Goal: Transaction & Acquisition: Book appointment/travel/reservation

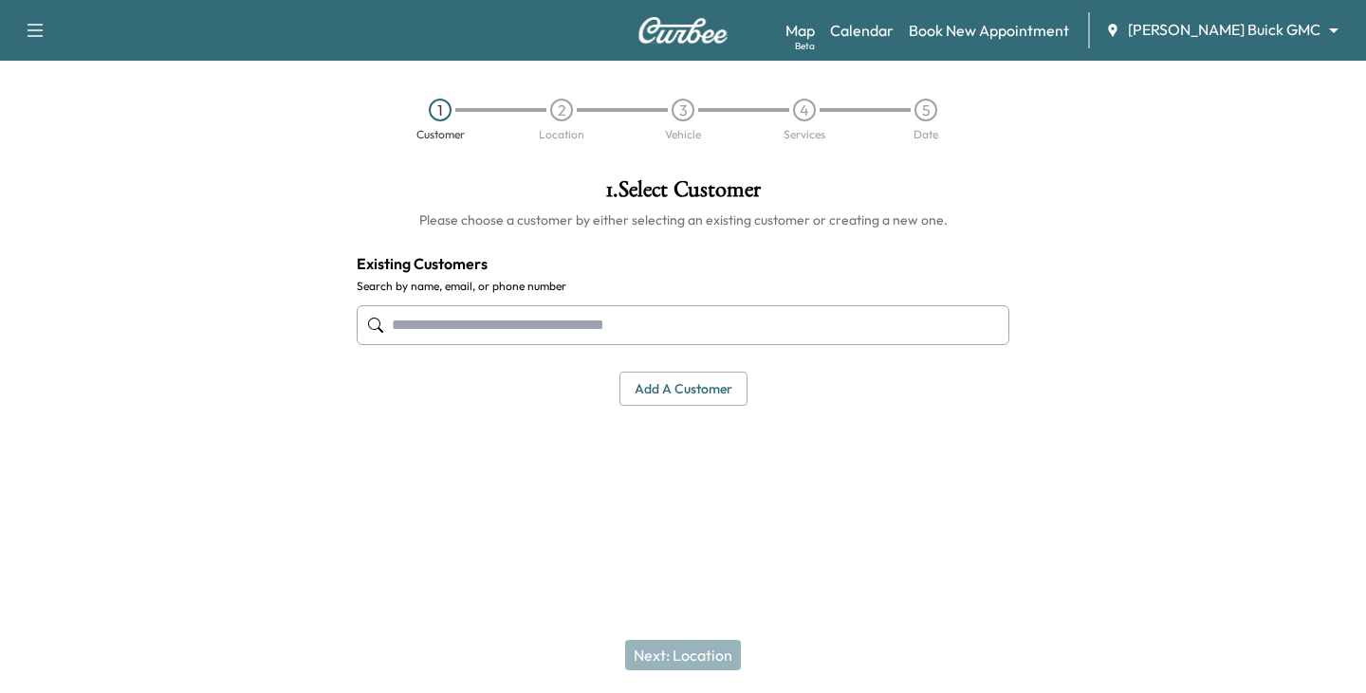
click at [486, 326] on input "text" at bounding box center [683, 325] width 653 height 40
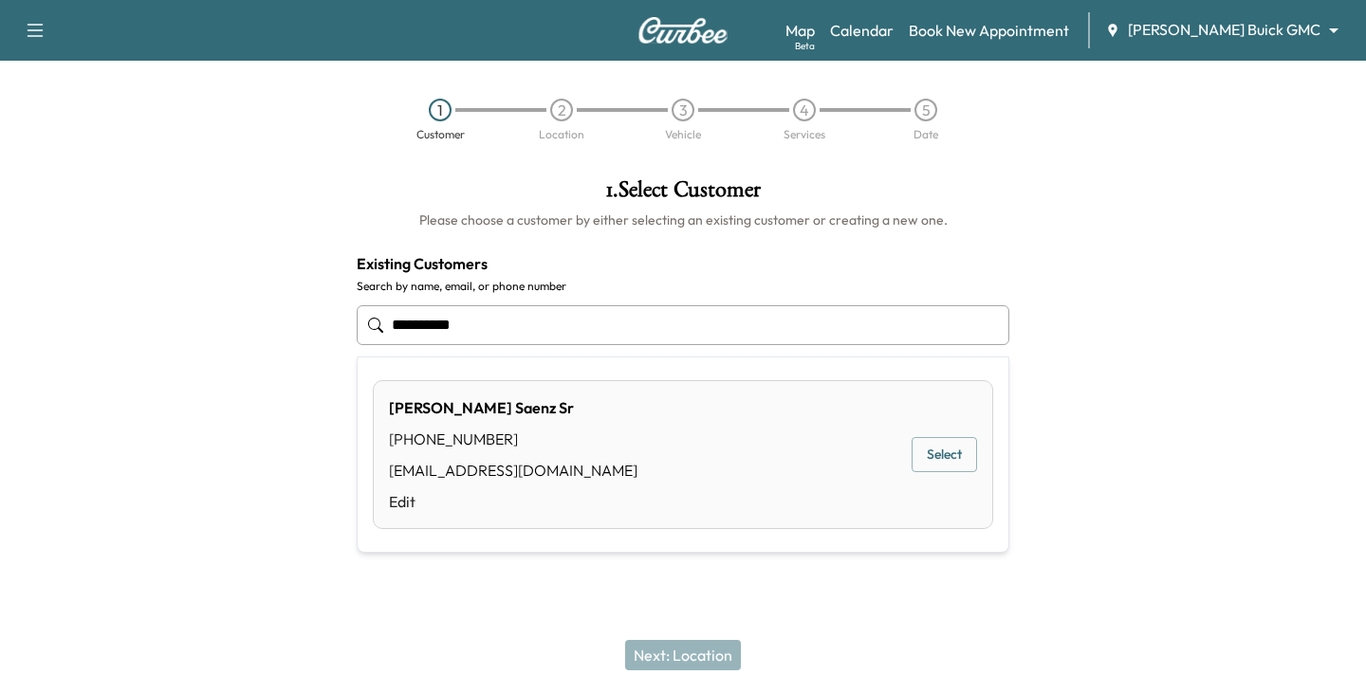
click at [926, 458] on button "Select" at bounding box center [944, 454] width 65 height 35
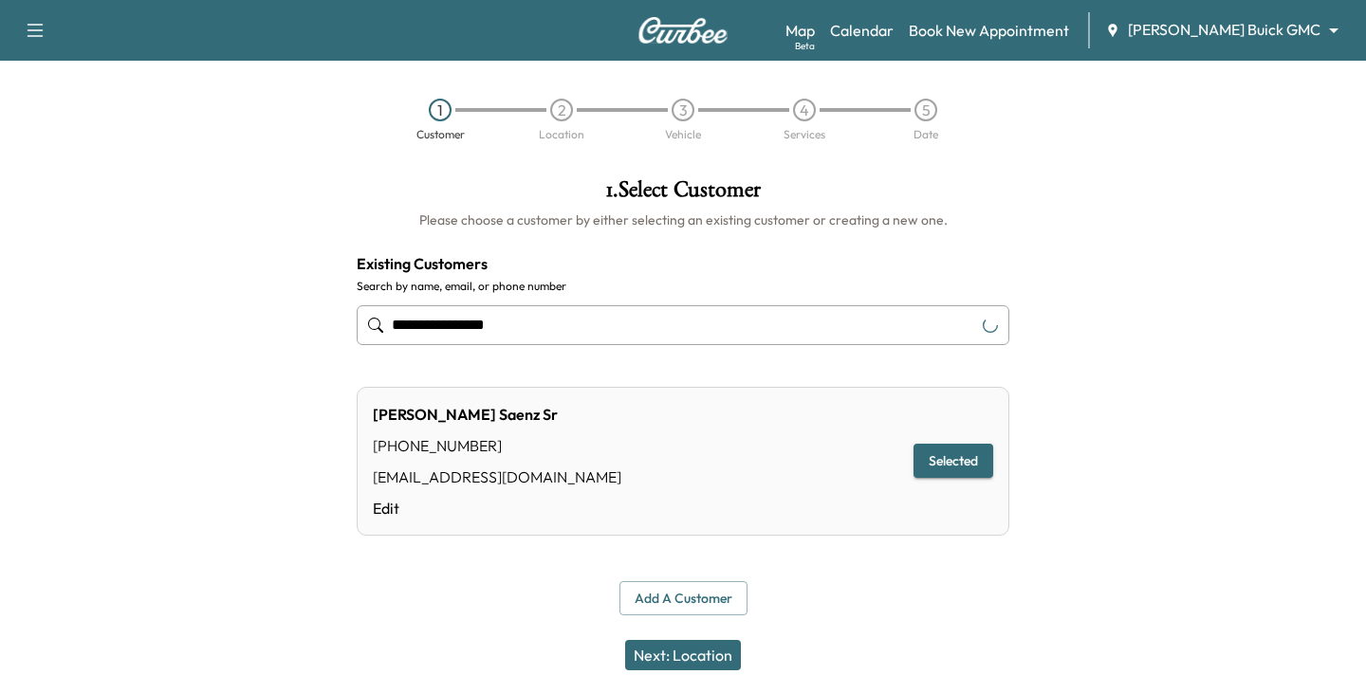
type input "**********"
click at [678, 661] on button "Next: Location" at bounding box center [683, 655] width 116 height 30
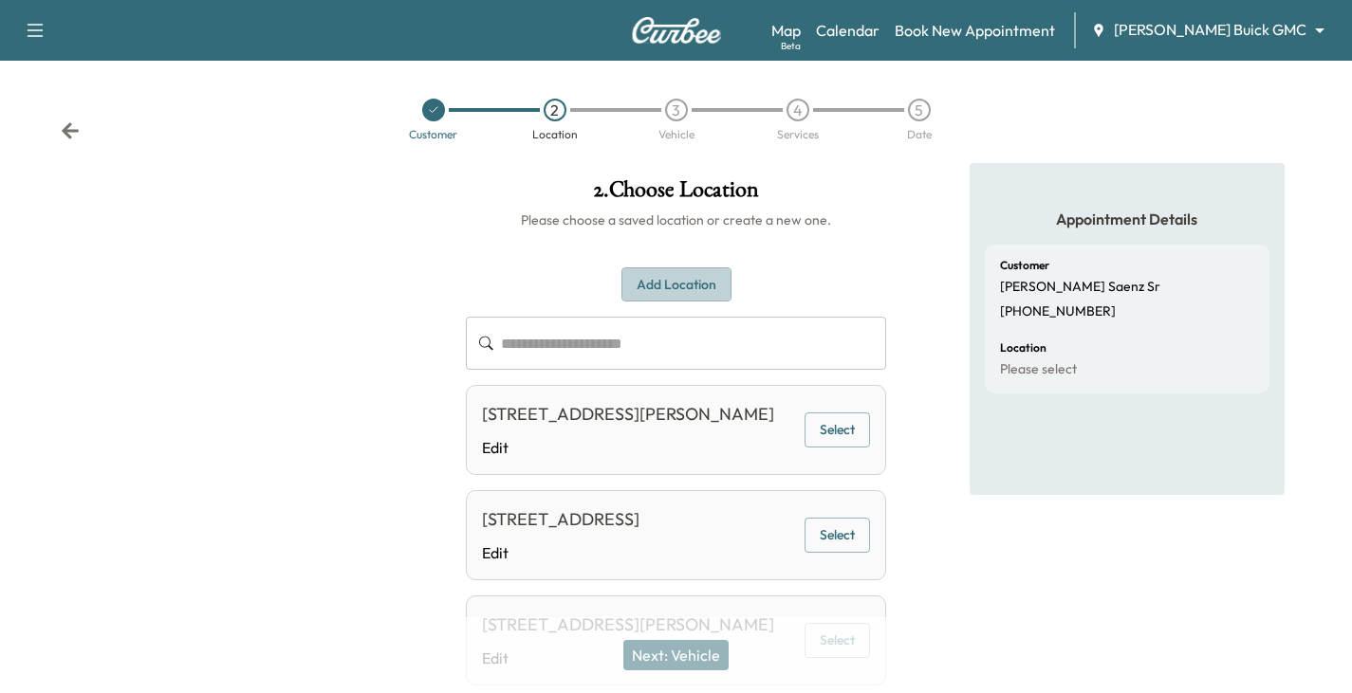
click at [659, 285] on button "Add Location" at bounding box center [676, 285] width 110 height 35
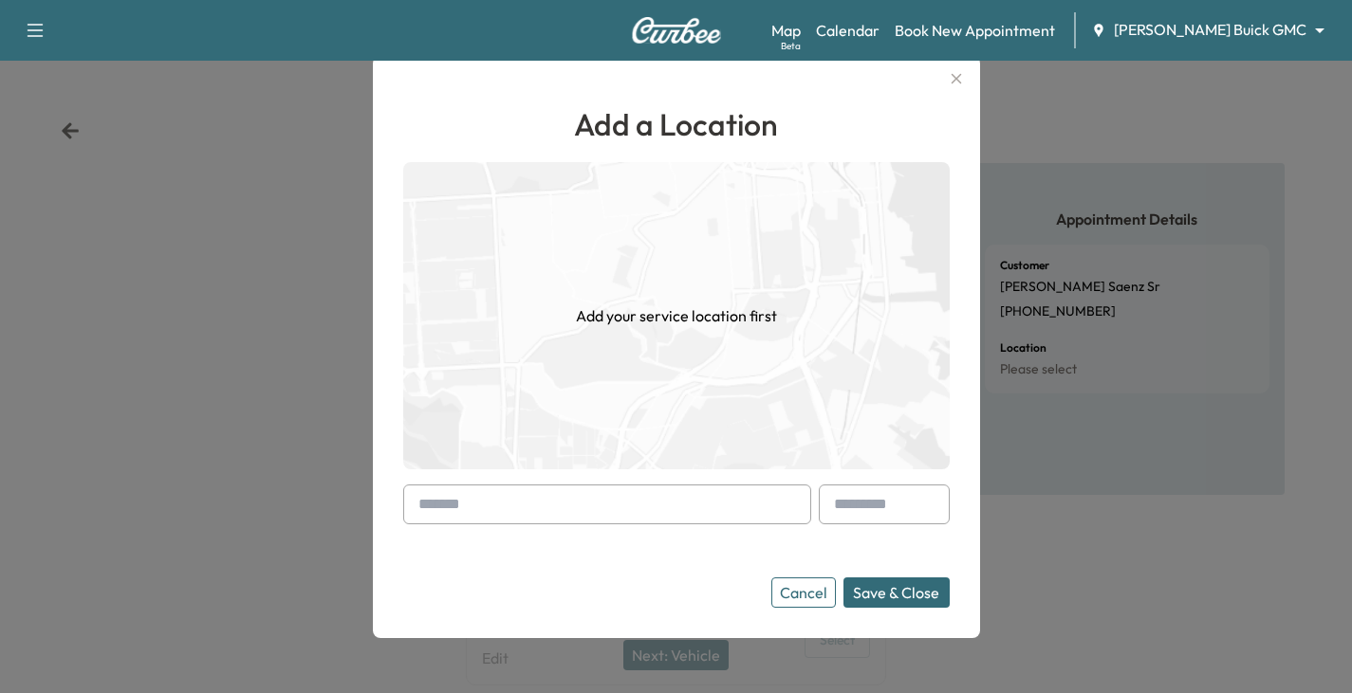
click at [512, 502] on input "text" at bounding box center [607, 505] width 408 height 40
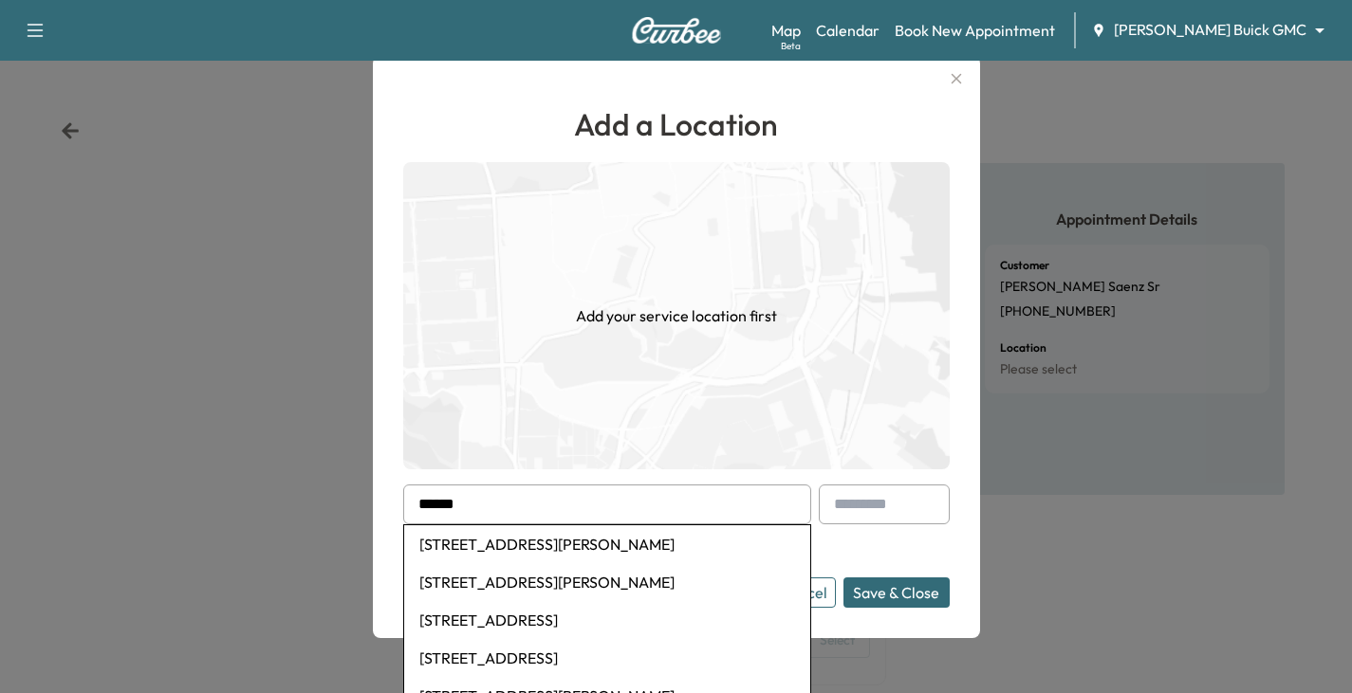
click at [477, 548] on li "[STREET_ADDRESS][PERSON_NAME]" at bounding box center [607, 545] width 406 height 38
type input "**********"
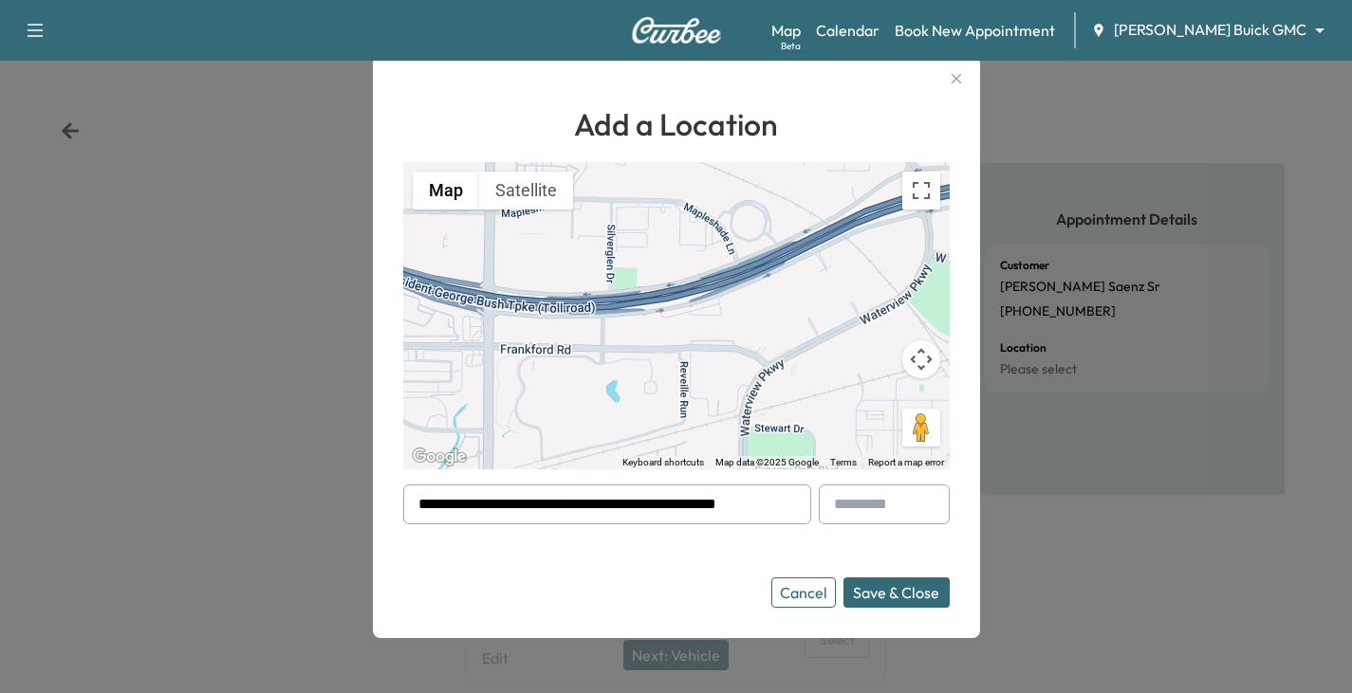
click at [897, 600] on button "Save & Close" at bounding box center [896, 593] width 106 height 30
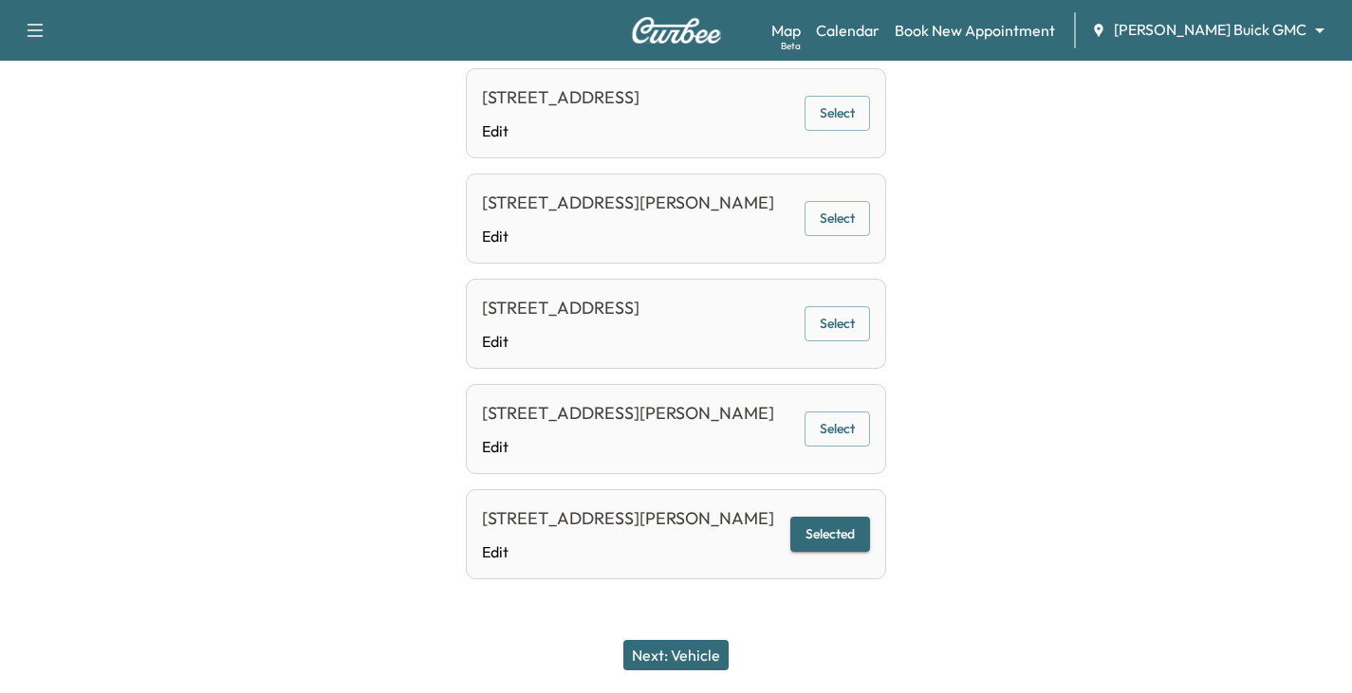
scroll to position [819, 0]
click at [682, 657] on button "Next: Vehicle" at bounding box center [675, 655] width 105 height 30
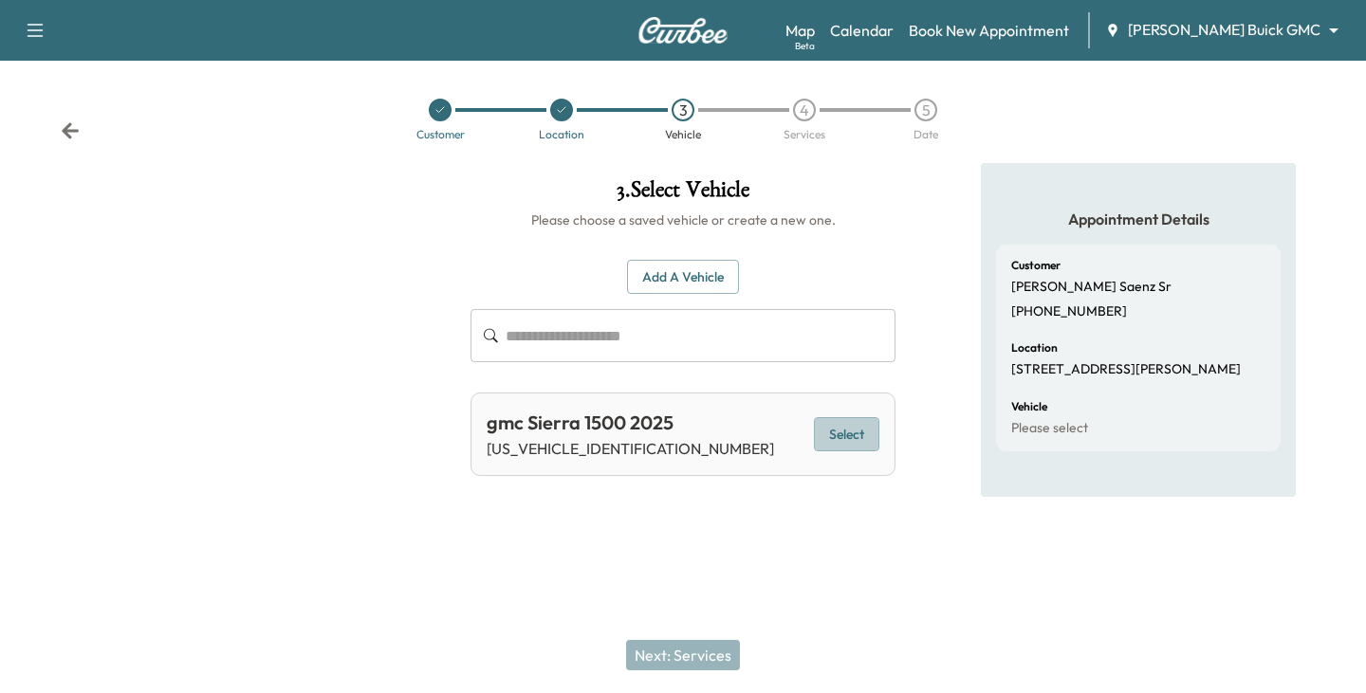
click at [855, 434] on button "Select" at bounding box center [846, 434] width 65 height 35
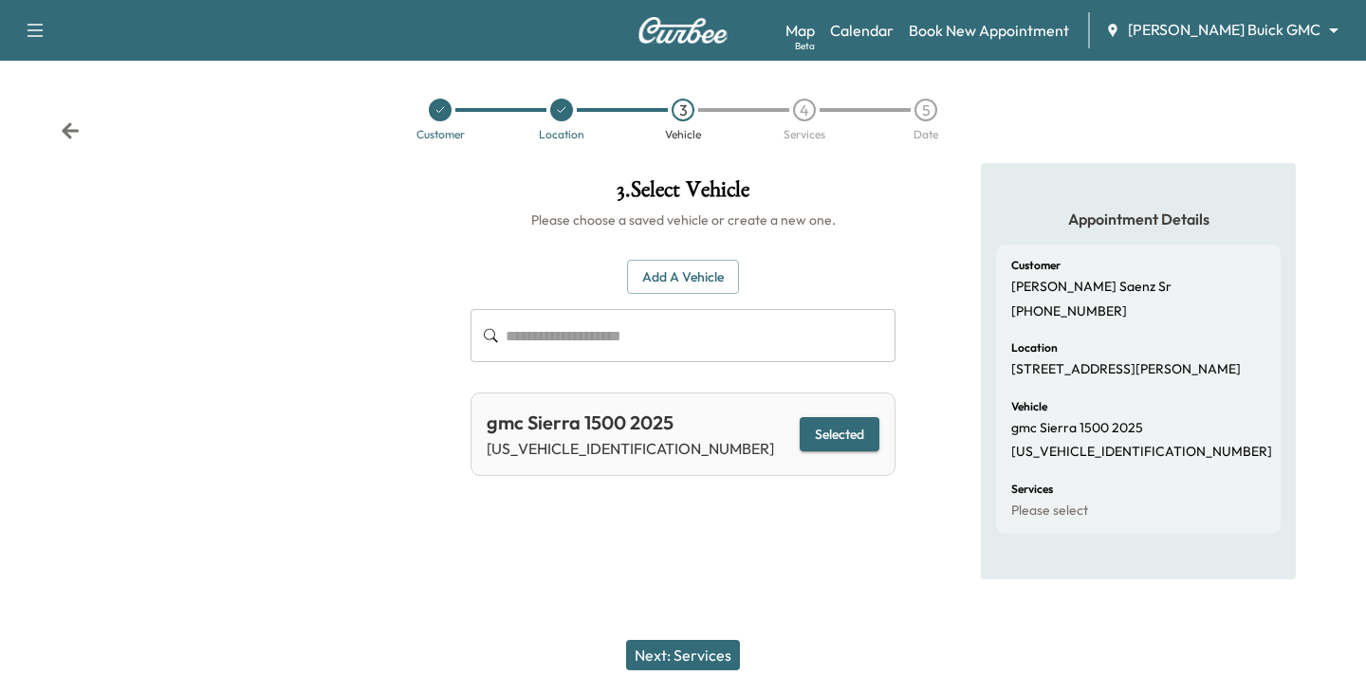
click at [696, 655] on button "Next: Services" at bounding box center [683, 655] width 114 height 30
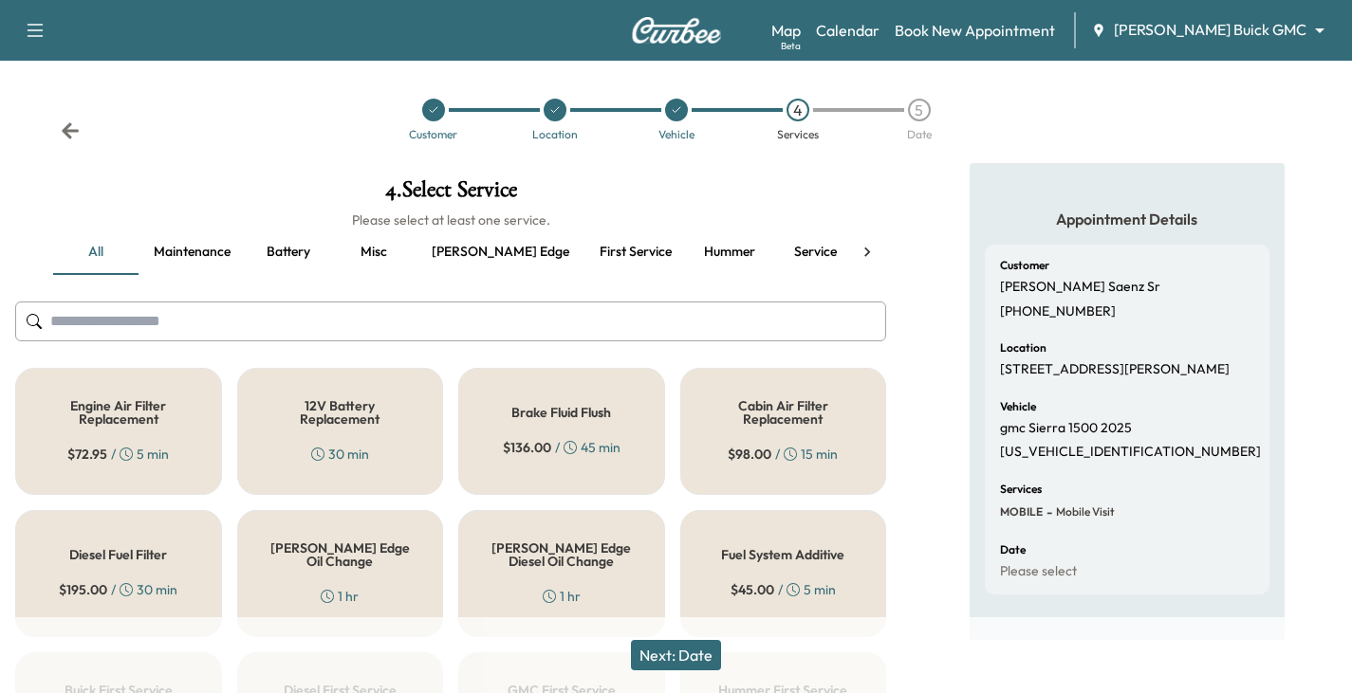
scroll to position [95, 0]
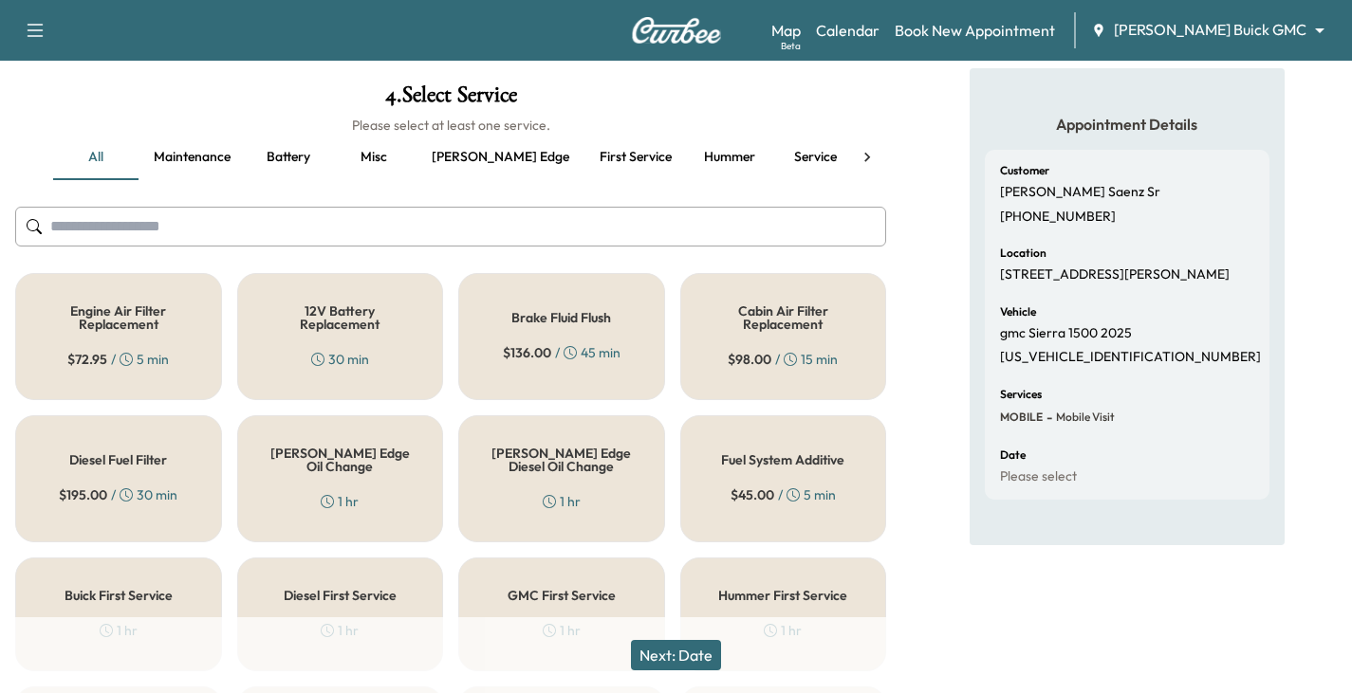
click at [336, 452] on h5 "[PERSON_NAME] Edge Oil Change" at bounding box center [340, 460] width 144 height 27
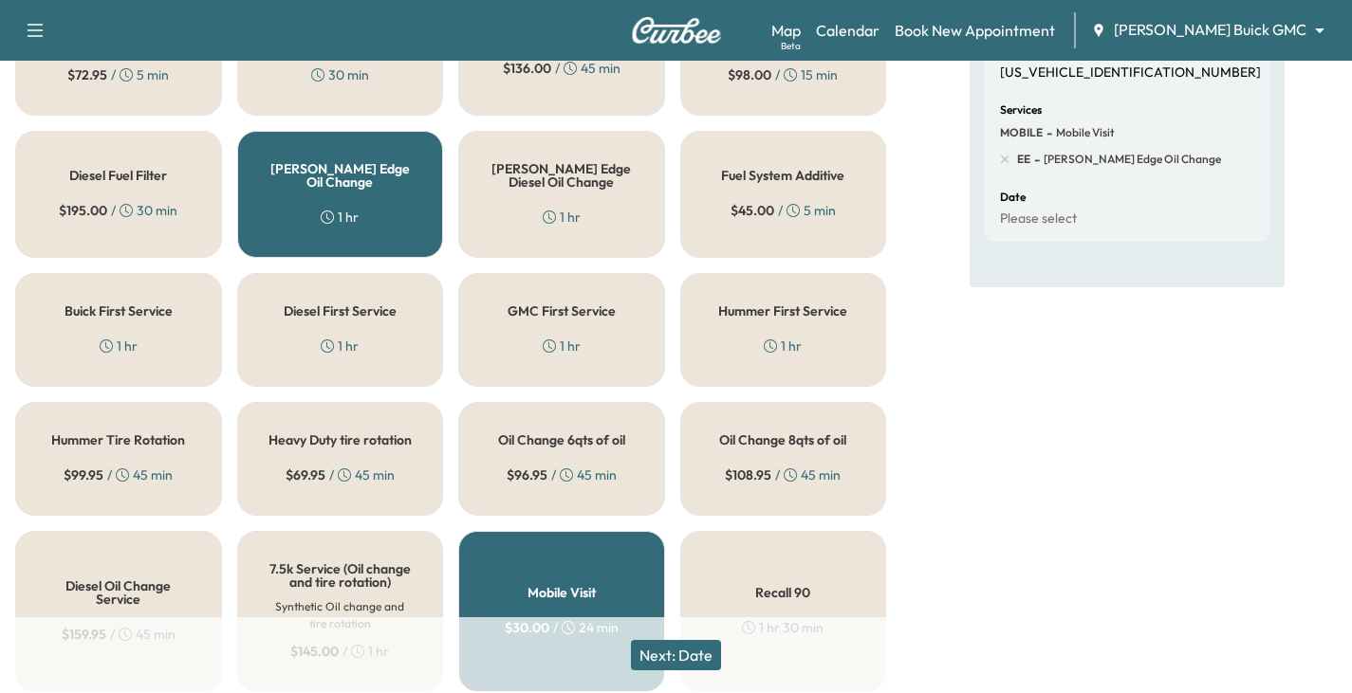
click at [690, 657] on button "Next: Date" at bounding box center [676, 655] width 90 height 30
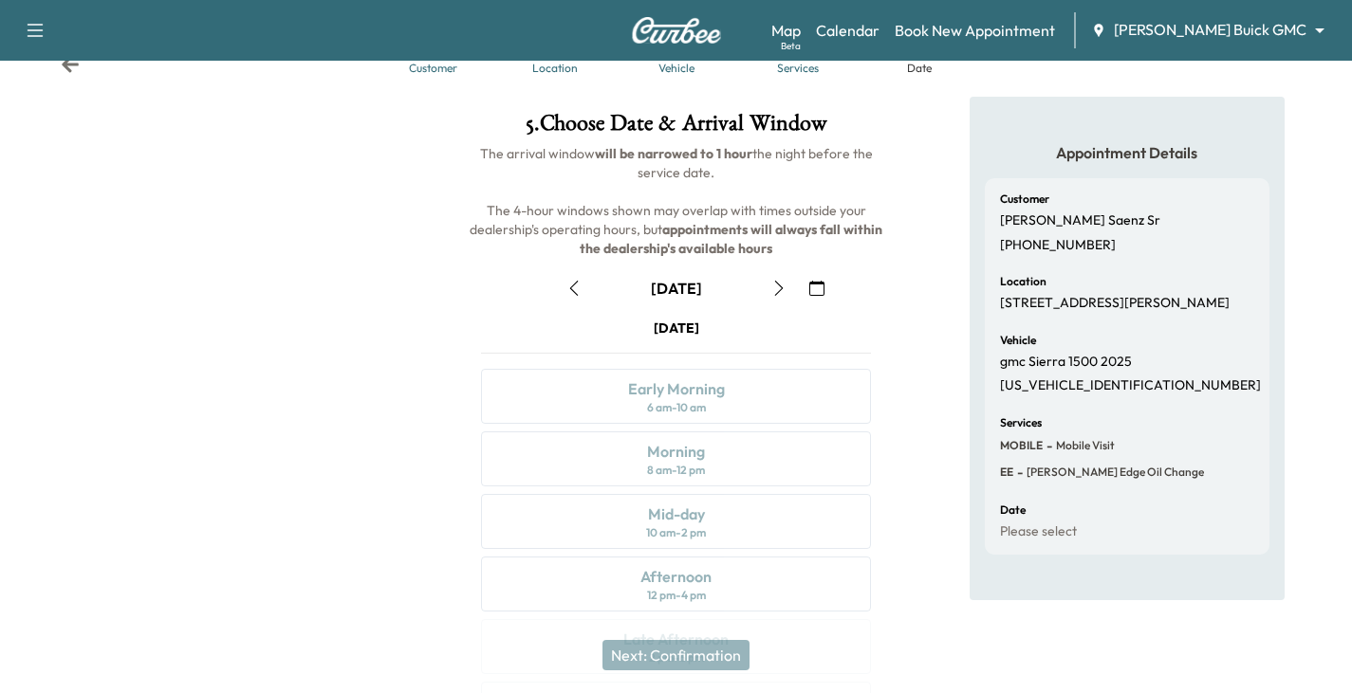
click at [779, 289] on icon "button" at bounding box center [778, 288] width 15 height 15
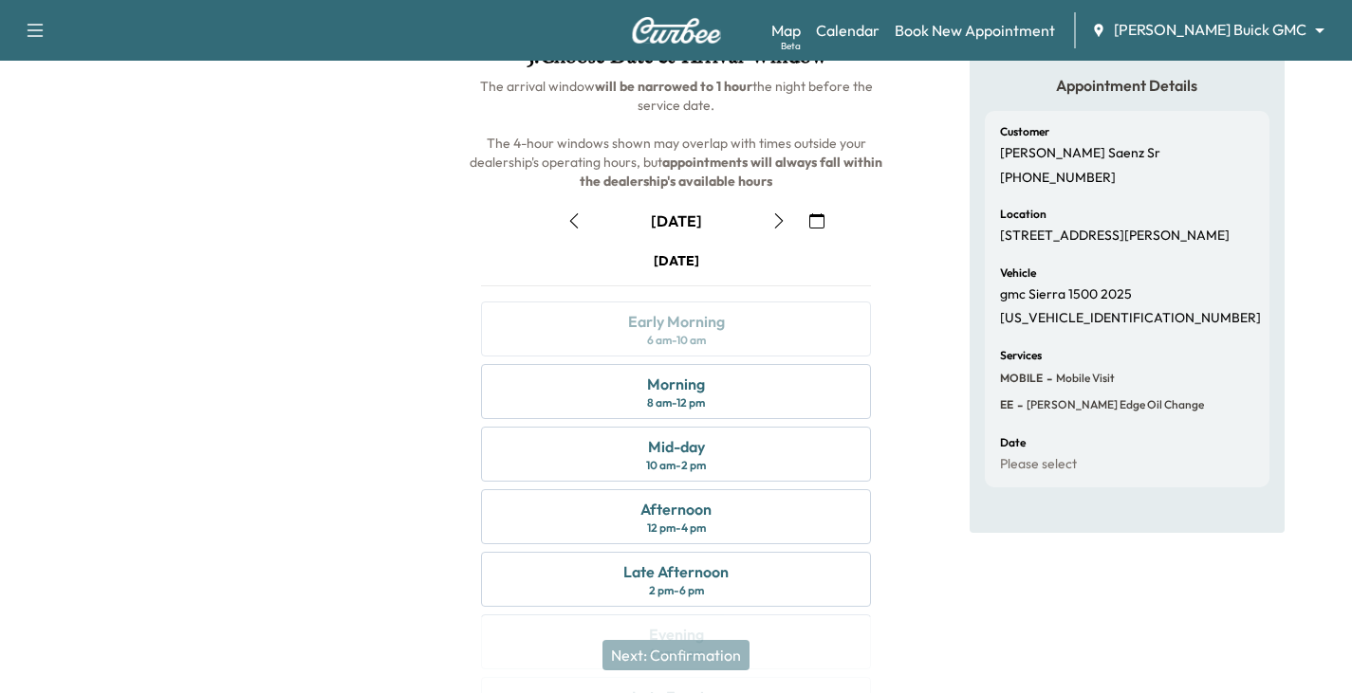
scroll to position [161, 0]
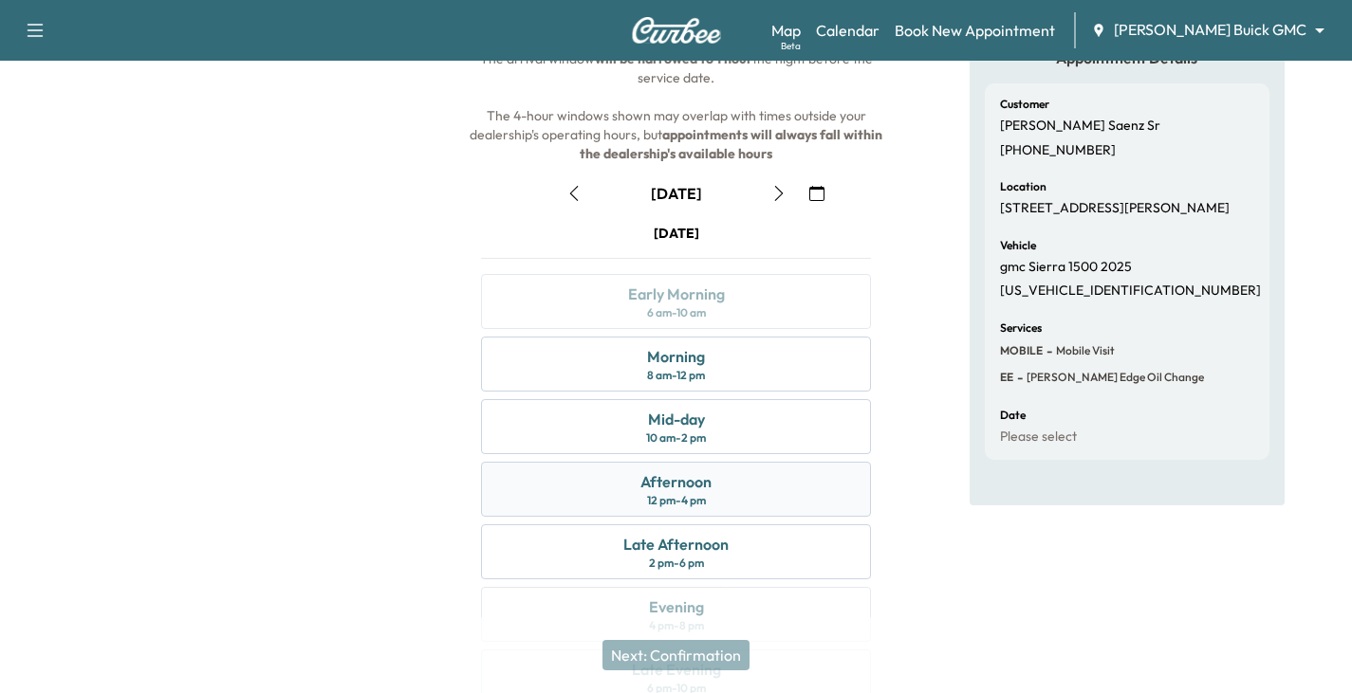
click at [667, 496] on div "12 pm - 4 pm" at bounding box center [676, 500] width 59 height 15
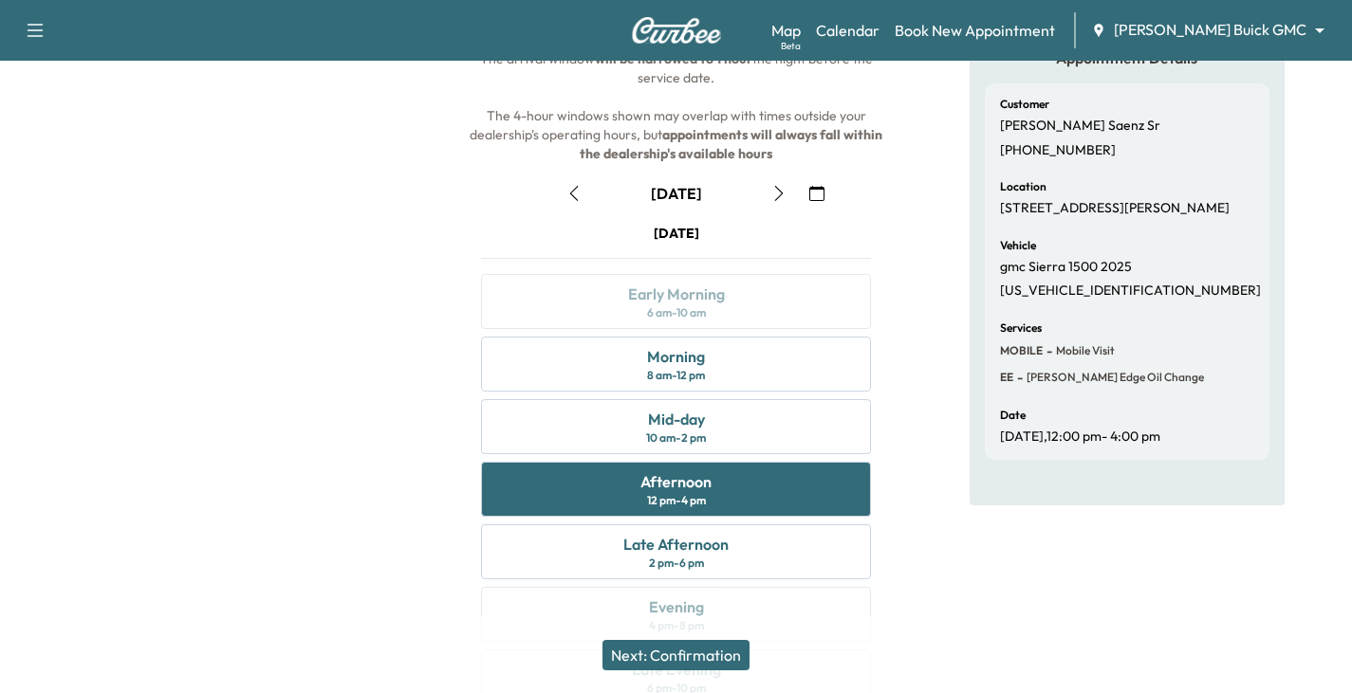
click at [714, 652] on button "Next: Confirmation" at bounding box center [675, 655] width 147 height 30
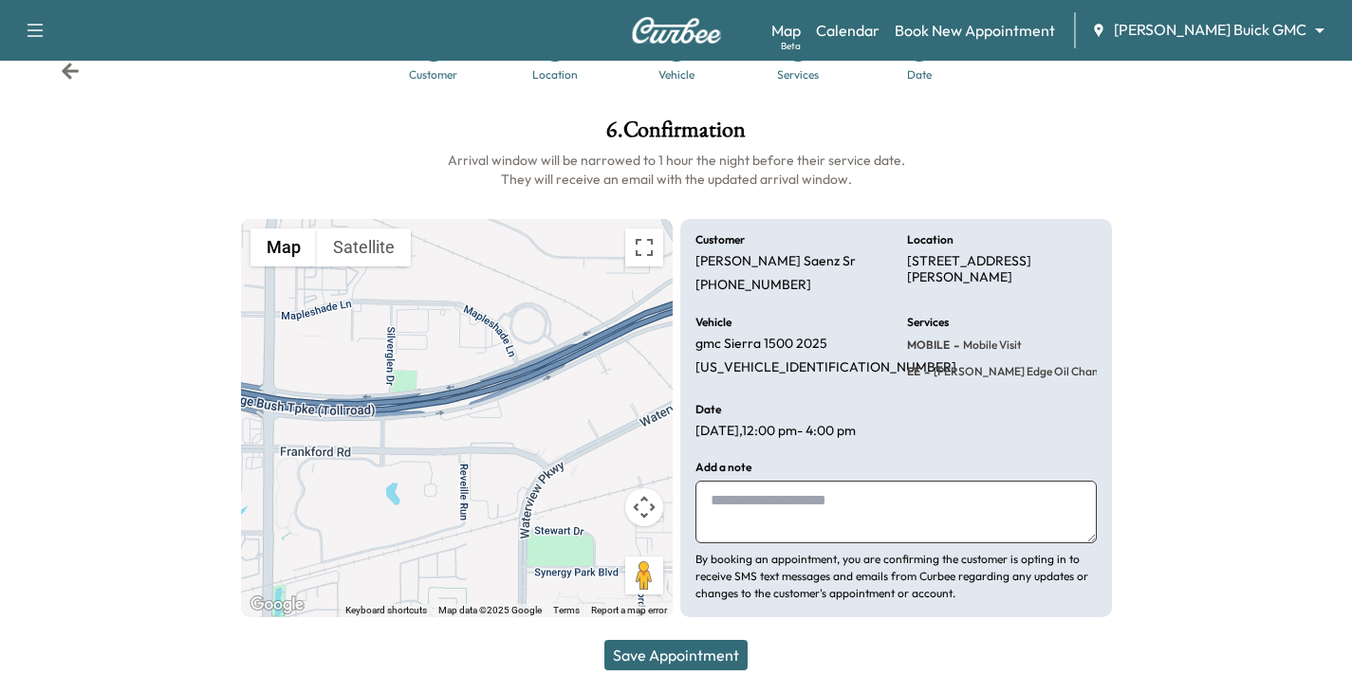
click at [761, 522] on textarea at bounding box center [895, 512] width 401 height 63
type textarea "**********"
click at [678, 659] on button "Save Appointment" at bounding box center [675, 655] width 143 height 30
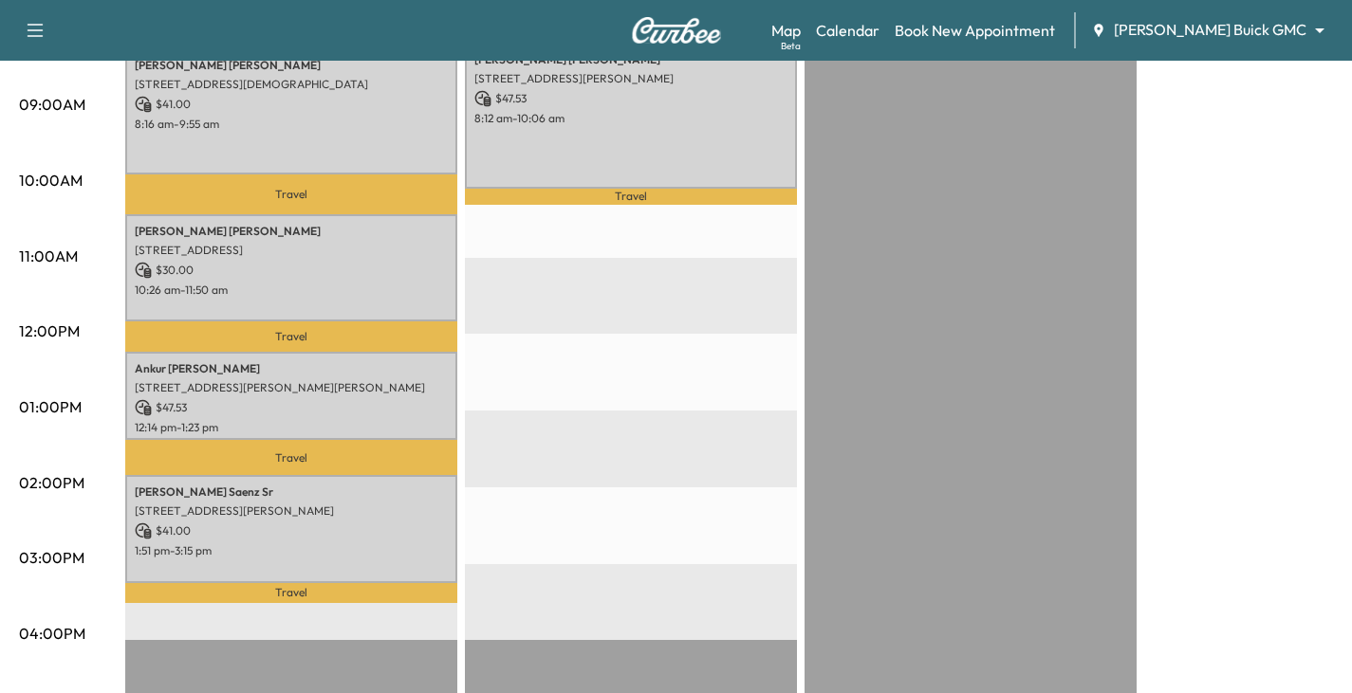
scroll to position [664, 0]
